Goal: Task Accomplishment & Management: Manage account settings

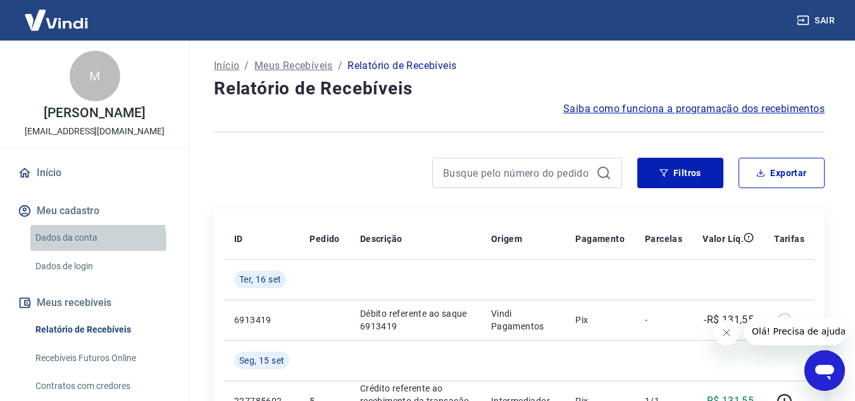
click at [80, 251] on link "Dados da conta" at bounding box center [102, 238] width 144 height 26
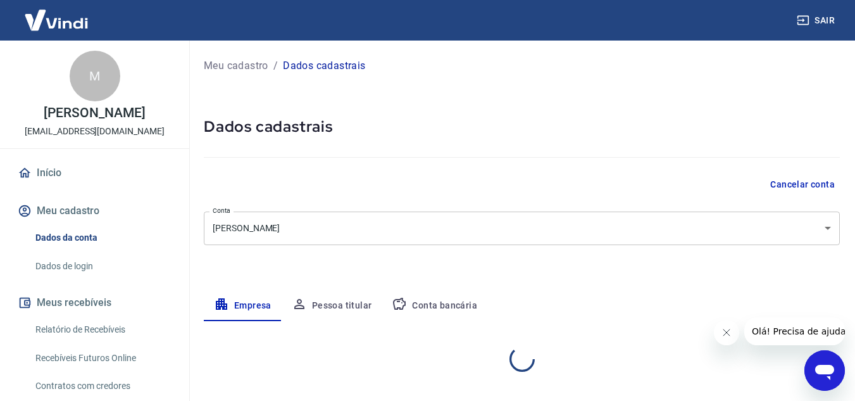
select select "PE"
select select "business"
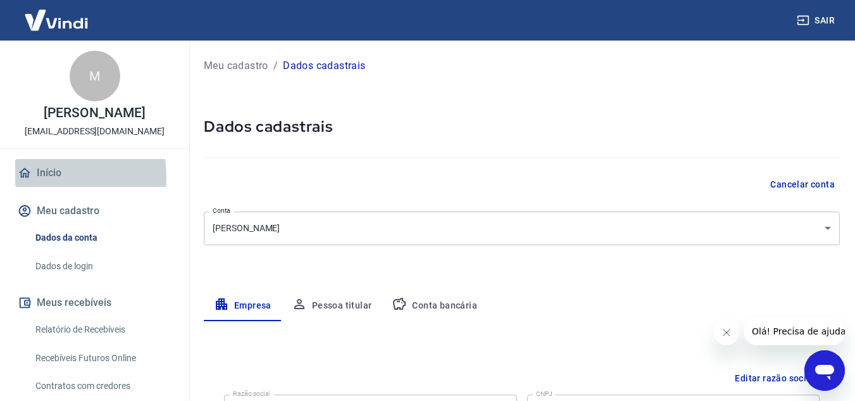
click at [46, 187] on link "Início" at bounding box center [94, 173] width 159 height 28
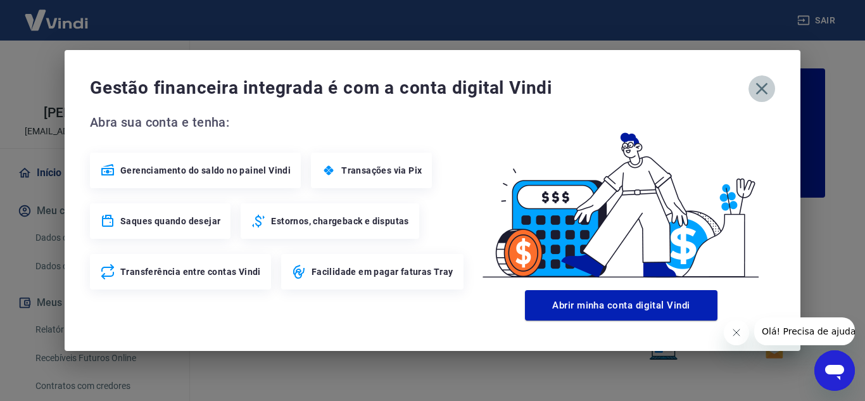
click at [765, 91] on icon "button" at bounding box center [761, 88] width 20 height 20
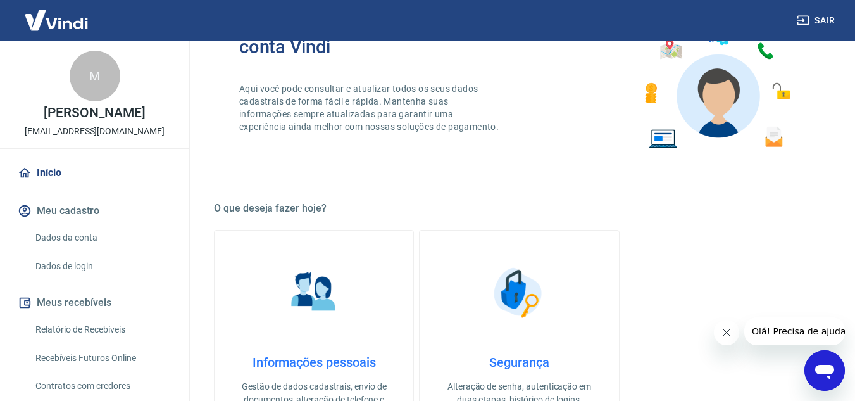
scroll to position [217, 0]
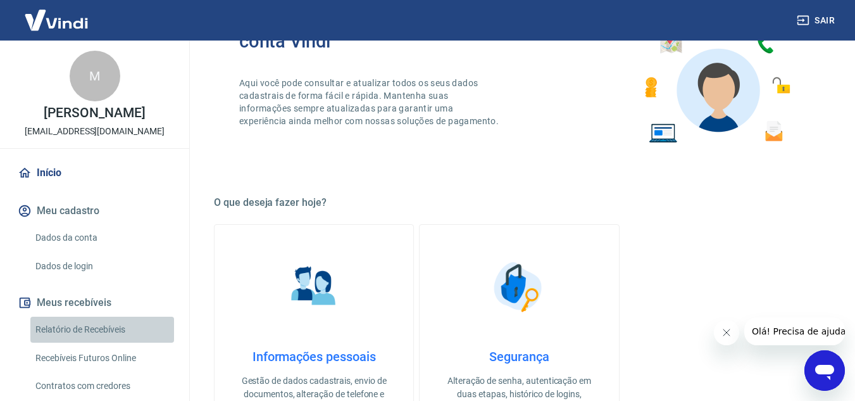
click at [114, 341] on link "Relatório de Recebíveis" at bounding box center [102, 329] width 144 height 26
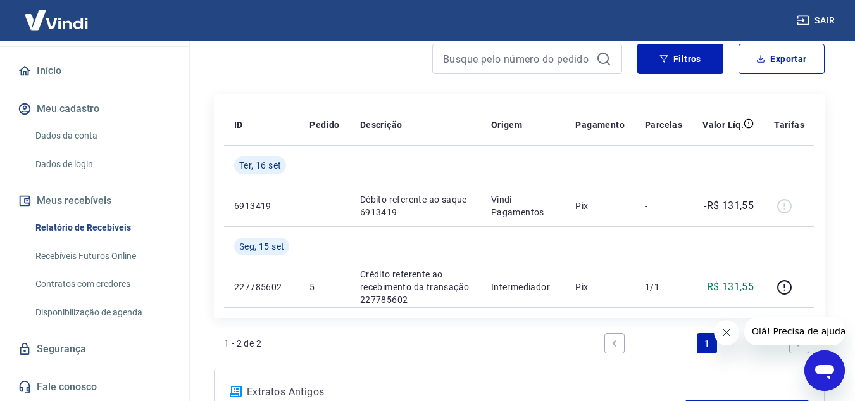
scroll to position [42, 0]
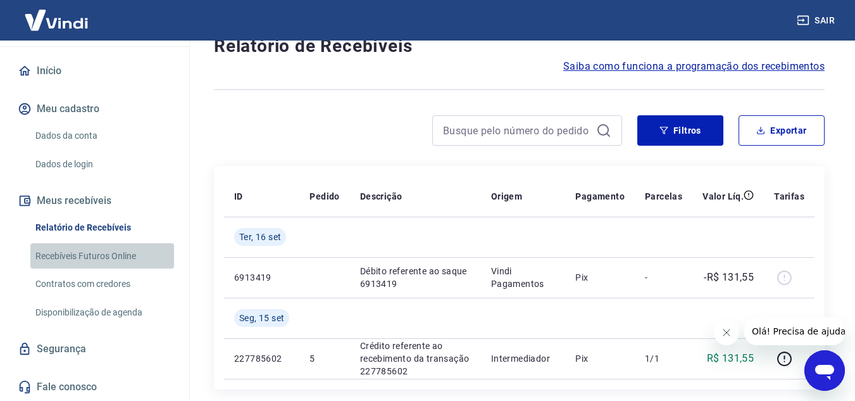
click at [109, 250] on link "Recebíveis Futuros Online" at bounding box center [102, 256] width 144 height 26
